Goal: Information Seeking & Learning: Understand process/instructions

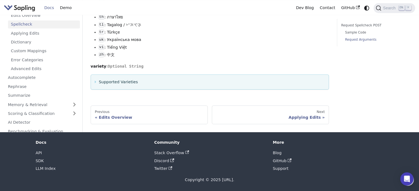
scroll to position [817, 0]
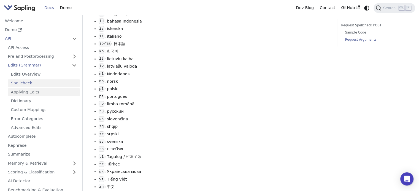
click at [29, 93] on link "Applying Edits" at bounding box center [44, 92] width 72 height 8
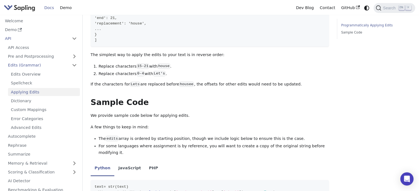
scroll to position [386, 0]
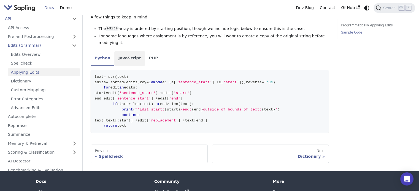
click at [124, 51] on li "JavaScript" at bounding box center [129, 58] width 31 height 15
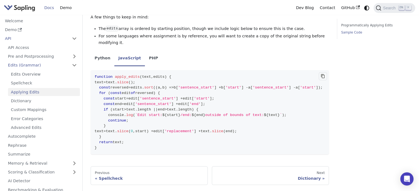
click at [326, 72] on button "Copy code to clipboard" at bounding box center [323, 76] width 8 height 8
click at [33, 124] on link "Advanced Edits" at bounding box center [44, 128] width 72 height 8
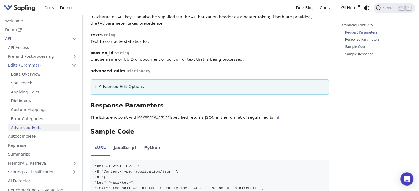
scroll to position [661, 0]
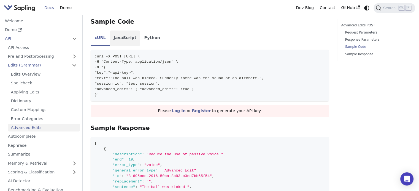
click at [122, 40] on li "JavaScript" at bounding box center [125, 38] width 31 height 15
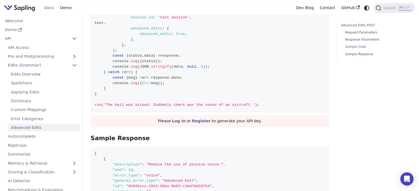
scroll to position [688, 0]
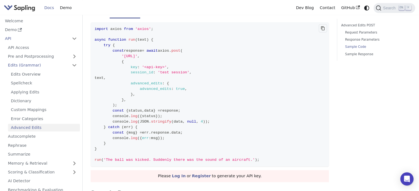
click at [326, 30] on button "Copy code to clipboard" at bounding box center [323, 28] width 8 height 8
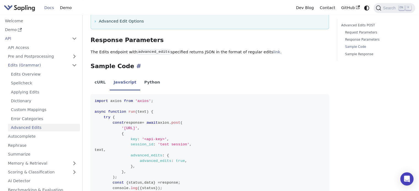
scroll to position [671, 0]
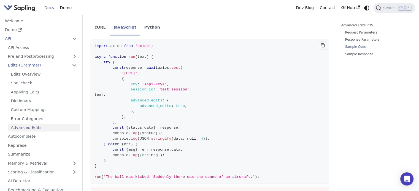
click at [321, 47] on icon "Copy code to clipboard" at bounding box center [323, 45] width 4 height 4
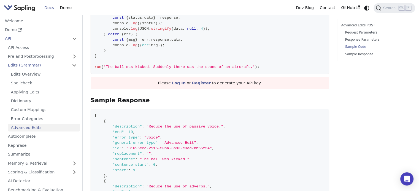
scroll to position [837, 0]
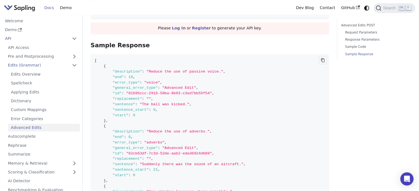
click at [323, 61] on icon "Copy code to clipboard" at bounding box center [322, 60] width 1 height 1
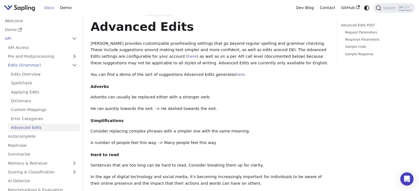
scroll to position [0, 0]
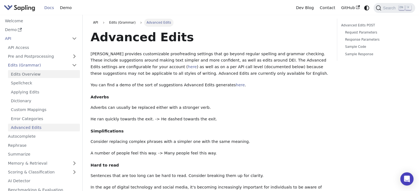
click at [25, 75] on link "Edits Overview" at bounding box center [44, 74] width 72 height 8
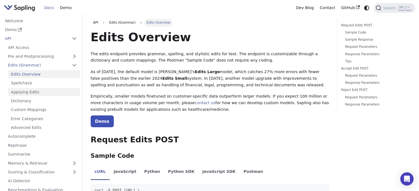
click at [22, 92] on link "Applying Edits" at bounding box center [44, 92] width 72 height 8
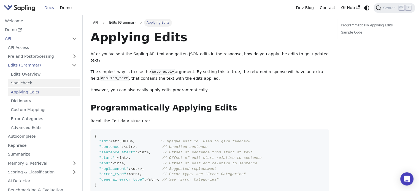
click at [26, 83] on link "Spellcheck" at bounding box center [44, 83] width 72 height 8
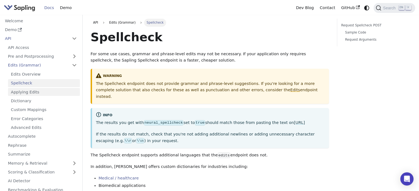
click at [24, 93] on link "Applying Edits" at bounding box center [44, 92] width 72 height 8
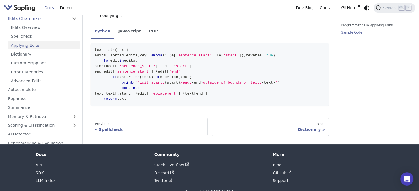
scroll to position [385, 0]
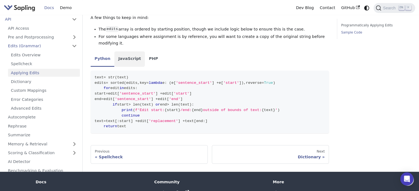
click at [127, 51] on li "JavaScript" at bounding box center [129, 58] width 31 height 15
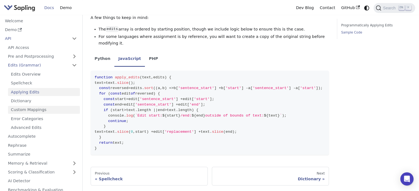
click at [36, 106] on link "Custom Mappings" at bounding box center [44, 110] width 72 height 8
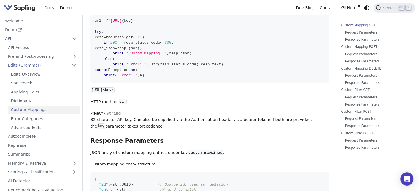
scroll to position [55, 0]
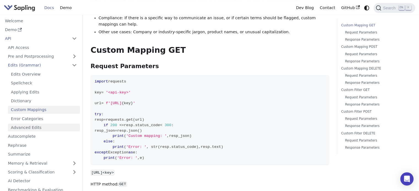
click at [20, 126] on link "Advanced Edits" at bounding box center [44, 128] width 72 height 8
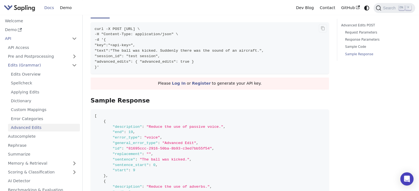
scroll to position [633, 0]
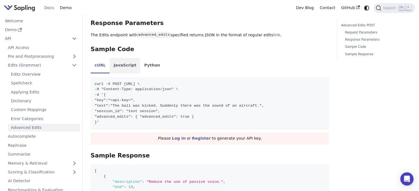
click at [120, 62] on li "JavaScript" at bounding box center [125, 65] width 31 height 15
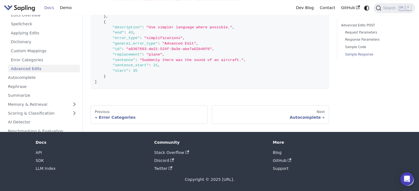
scroll to position [837, 0]
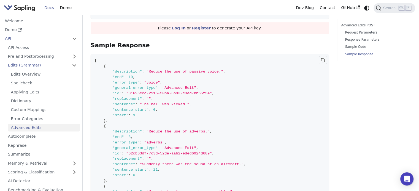
drag, startPoint x: 323, startPoint y: 62, endPoint x: 233, endPoint y: 6, distance: 106.2
click at [323, 62] on icon "Copy code to clipboard" at bounding box center [323, 60] width 4 height 4
